Goal: Feedback & Contribution: Contribute content

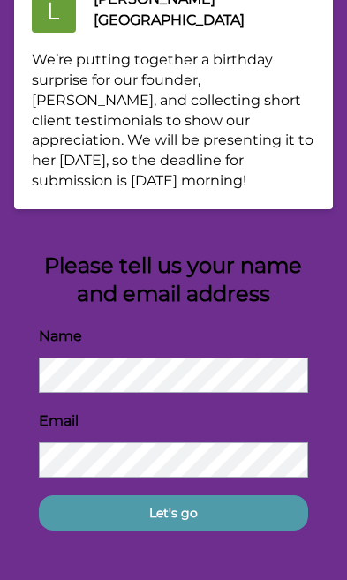
scroll to position [94, 0]
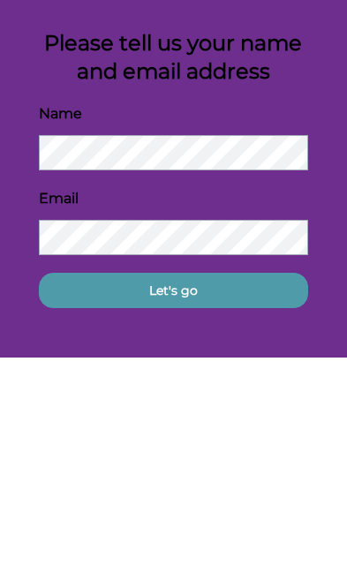
click at [246, 495] on button "Let's go" at bounding box center [174, 512] width 270 height 35
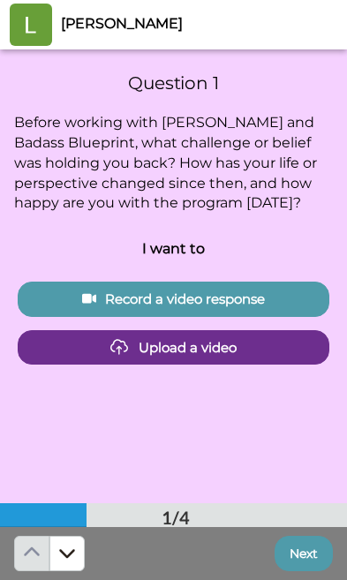
click at [289, 296] on div "Record a video response" at bounding box center [173, 298] width 283 height 19
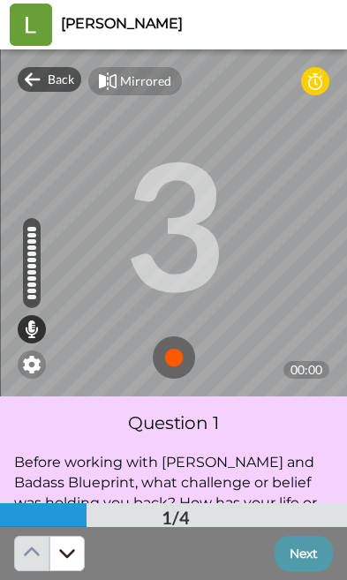
click at [179, 364] on img at bounding box center [174, 357] width 42 height 42
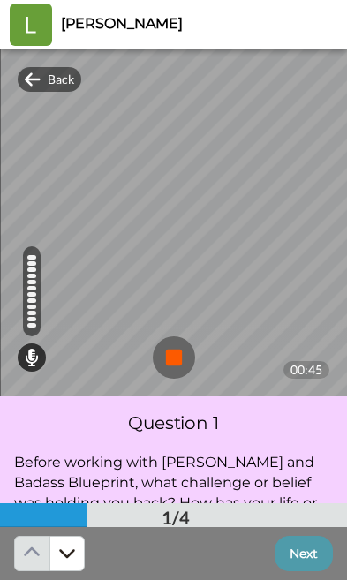
click at [174, 356] on img at bounding box center [174, 357] width 42 height 42
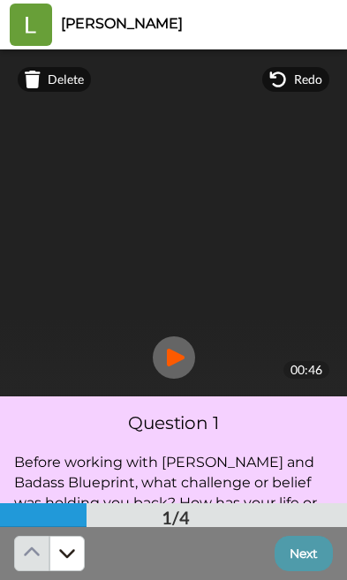
click at [304, 554] on button "Next" at bounding box center [303, 553] width 58 height 35
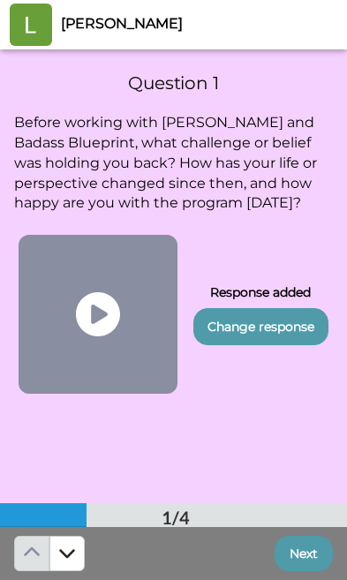
scroll to position [454, 0]
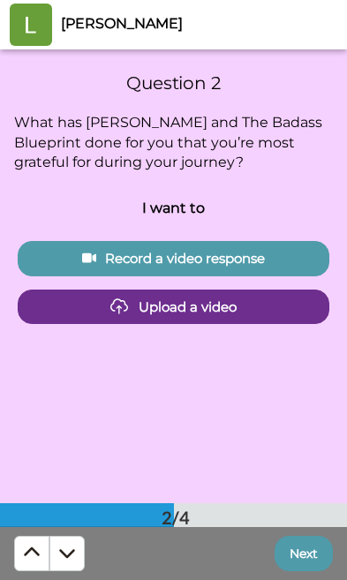
click at [311, 556] on button "Next" at bounding box center [303, 553] width 58 height 35
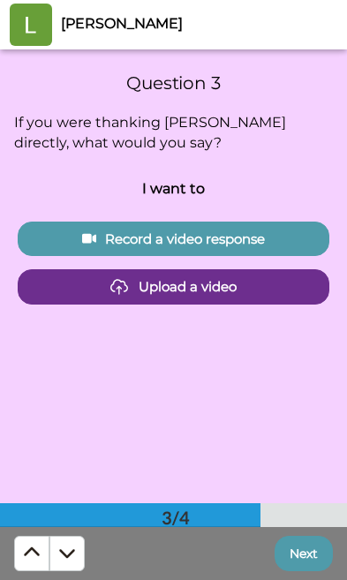
scroll to position [907, 0]
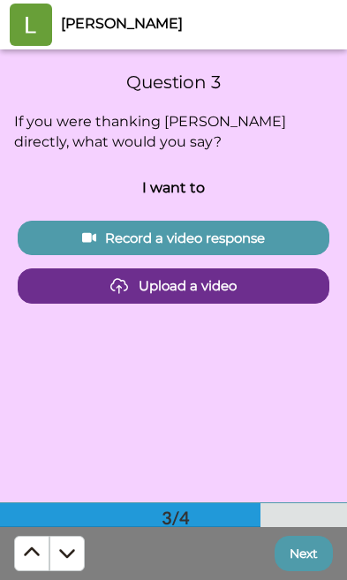
click at [286, 240] on div "Record a video response" at bounding box center [173, 238] width 283 height 19
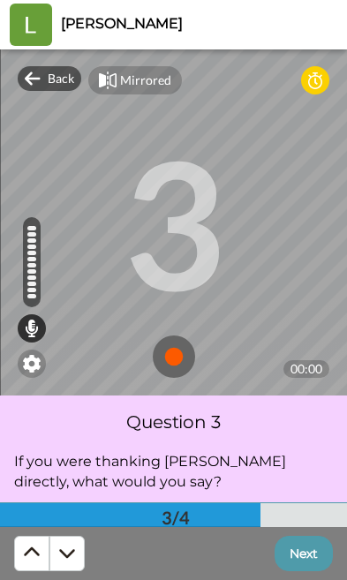
click at [183, 357] on img at bounding box center [174, 356] width 42 height 42
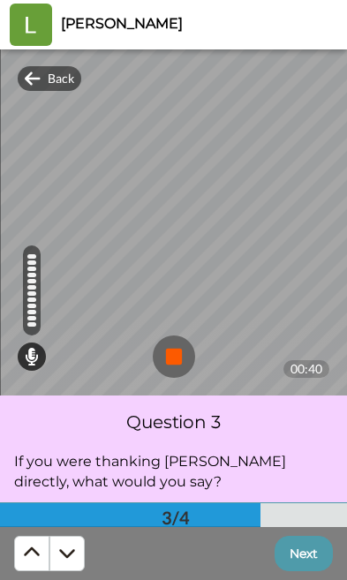
click at [304, 543] on button "Next" at bounding box center [303, 553] width 58 height 35
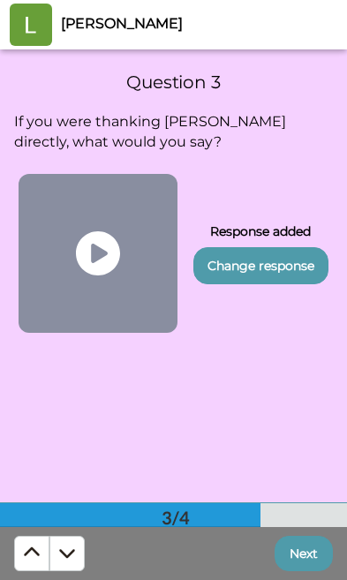
scroll to position [1360, 0]
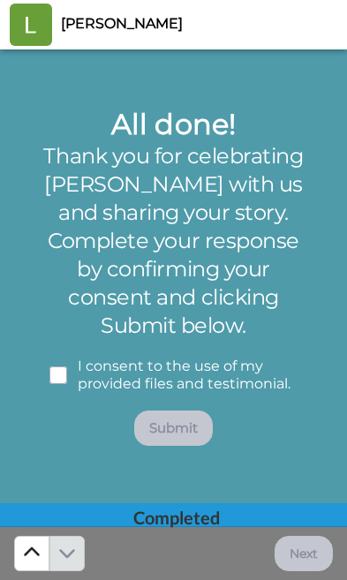
click at [70, 366] on div "I consent to the use of my provided files and testimonial." at bounding box center [173, 375] width 276 height 71
click at [64, 372] on span at bounding box center [58, 375] width 18 height 18
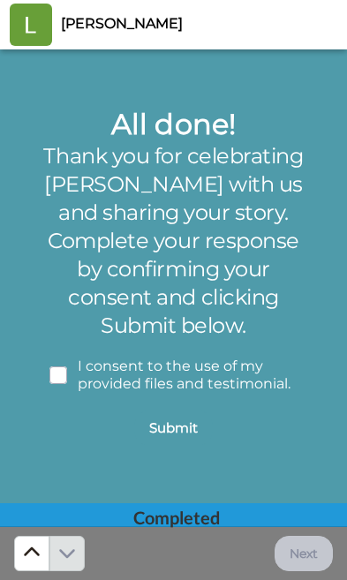
click at [71, 369] on div "I consent to the use of my provided files and testimonial." at bounding box center [173, 375] width 276 height 71
click at [181, 432] on button "Submit" at bounding box center [173, 427] width 79 height 35
